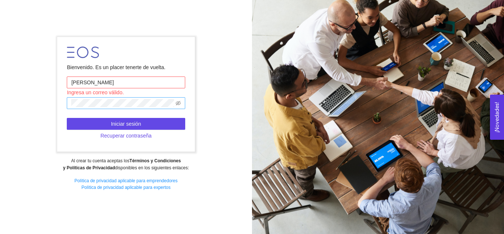
type input "[PERSON_NAME][EMAIL_ADDRESS][PERSON_NAME][PERSON_NAME][DOMAIN_NAME]"
click at [179, 102] on icon "eye-invisible" at bounding box center [178, 103] width 5 height 4
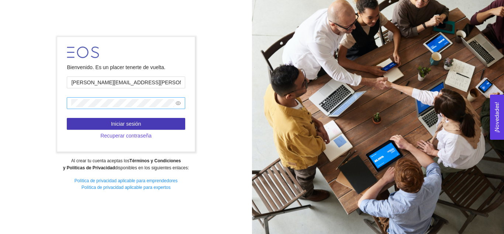
click at [154, 124] on button "Iniciar sesión" at bounding box center [126, 124] width 118 height 12
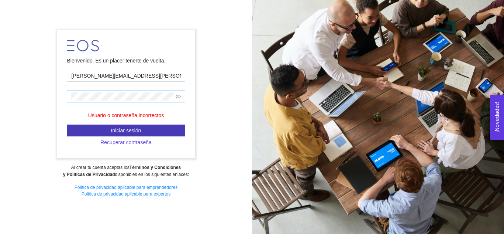
click at [132, 130] on span "Iniciar sesión" at bounding box center [126, 130] width 30 height 8
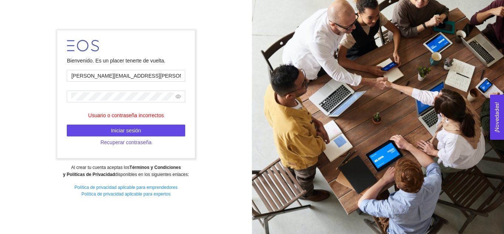
click at [127, 110] on form "Bienvenido. Es un placer tenerte de vuelta. juan.alberto.resendiz@tec.mx Usuari…" at bounding box center [126, 94] width 138 height 128
click at [41, 98] on div "Bienvenido. Es un placer tenerte de vuelta. juan.alberto.resendiz@tec.mx Usuari…" at bounding box center [126, 116] width 252 height 183
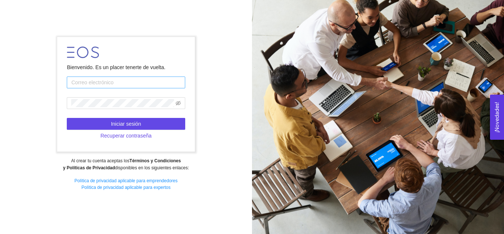
click at [113, 85] on input "text" at bounding box center [126, 82] width 118 height 12
type input "[PERSON_NAME][EMAIL_ADDRESS][PERSON_NAME][PERSON_NAME][DOMAIN_NAME]"
click at [100, 102] on span at bounding box center [126, 103] width 118 height 12
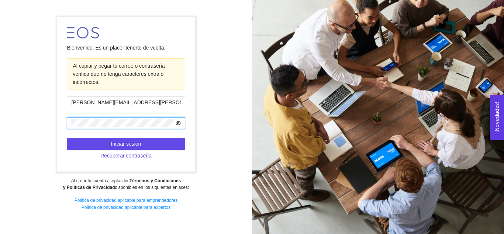
click at [179, 124] on icon "eye-invisible" at bounding box center [178, 123] width 5 height 4
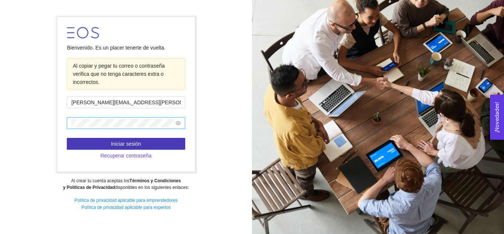
click at [137, 142] on span "Iniciar sesión" at bounding box center [126, 144] width 30 height 8
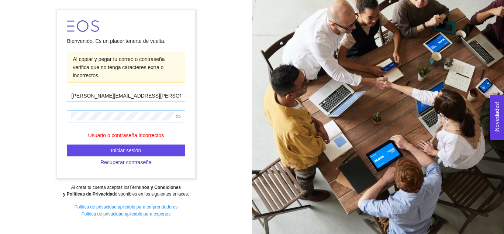
click at [139, 160] on span "Recuperar contraseña" at bounding box center [125, 162] width 51 height 8
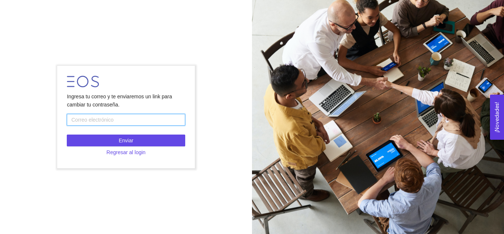
click at [87, 122] on input "text" at bounding box center [126, 120] width 118 height 12
type input "[PERSON_NAME][EMAIL_ADDRESS][PERSON_NAME][PERSON_NAME][DOMAIN_NAME]"
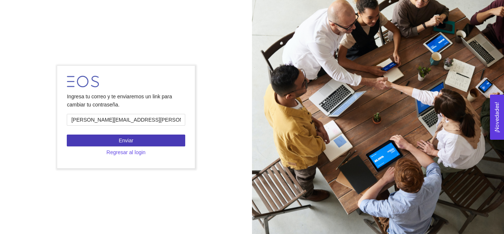
click at [136, 141] on button "Enviar" at bounding box center [126, 140] width 118 height 12
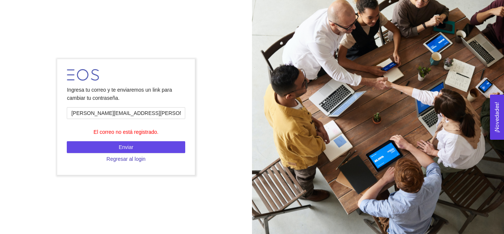
click at [135, 158] on span "Regresar al login" at bounding box center [126, 159] width 39 height 8
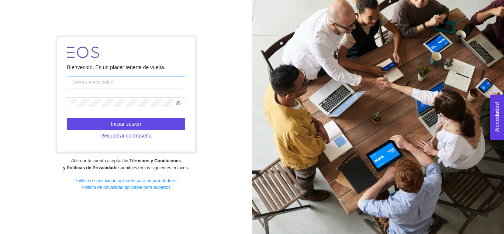
click at [133, 82] on input "text" at bounding box center [126, 82] width 118 height 12
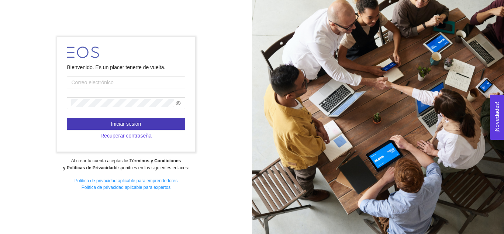
type input "[PERSON_NAME][EMAIL_ADDRESS][PERSON_NAME][PERSON_NAME][DOMAIN_NAME]"
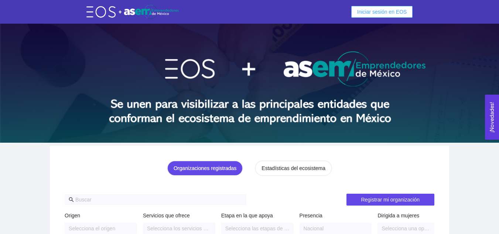
click at [382, 13] on span "Iniciar sesión en EOS" at bounding box center [382, 12] width 50 height 8
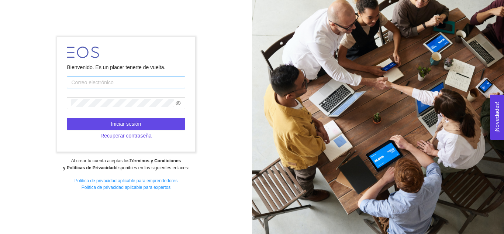
click at [117, 85] on input "text" at bounding box center [126, 82] width 118 height 12
type input "[PERSON_NAME][EMAIL_ADDRESS][PERSON_NAME][PERSON_NAME][DOMAIN_NAME]"
click at [214, 157] on div "Al crear tu cuenta aceptas los Términos y Condiciones y Políticas de Privacidad…" at bounding box center [126, 164] width 242 height 14
click at [100, 79] on input "text" at bounding box center [126, 82] width 118 height 12
type input "[PERSON_NAME][EMAIL_ADDRESS][PERSON_NAME][PERSON_NAME][DOMAIN_NAME]"
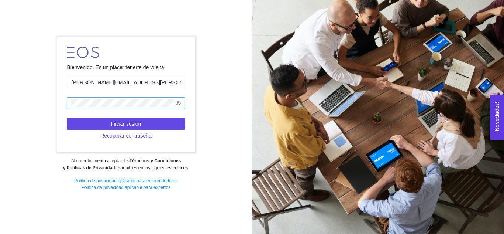
click at [176, 106] on span at bounding box center [178, 103] width 5 height 8
click at [177, 104] on icon "eye-invisible" at bounding box center [178, 103] width 5 height 4
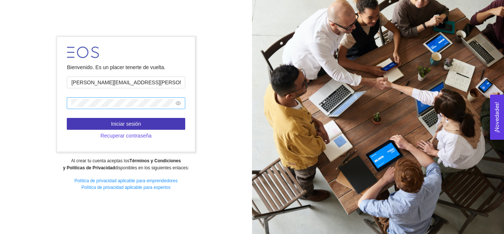
click at [144, 123] on button "Iniciar sesión" at bounding box center [126, 124] width 118 height 12
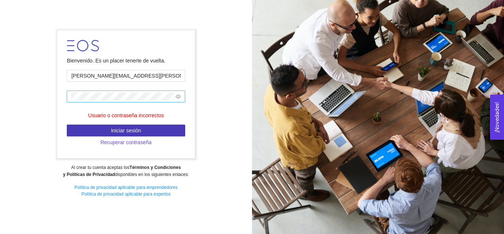
click at [135, 131] on span "Iniciar sesión" at bounding box center [126, 130] width 30 height 8
click at [140, 130] on span "Iniciar sesión" at bounding box center [126, 130] width 30 height 8
click at [123, 129] on span "Iniciar sesión" at bounding box center [126, 130] width 30 height 8
